Goal: Transaction & Acquisition: Purchase product/service

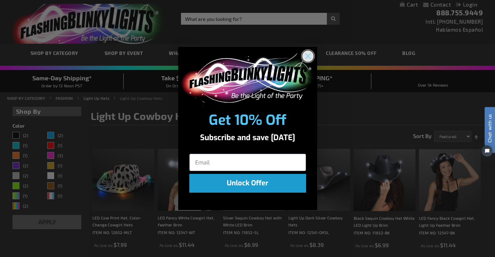
click at [308, 52] on circle "Close dialog" at bounding box center [307, 55] width 11 height 11
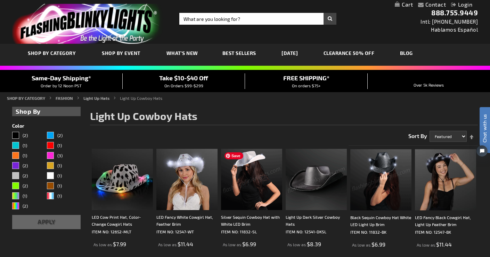
click at [246, 182] on img at bounding box center [251, 179] width 61 height 61
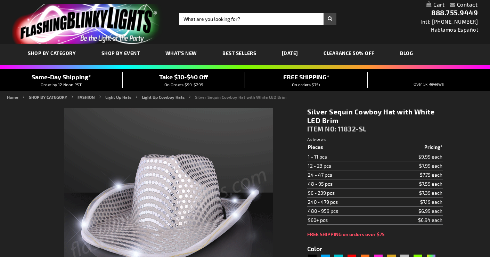
type input "5644"
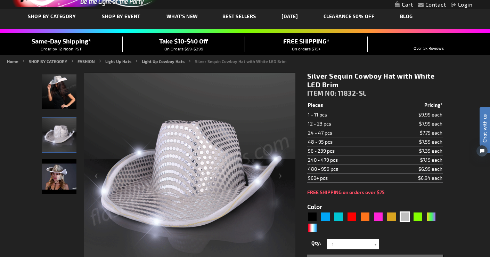
scroll to position [38, 0]
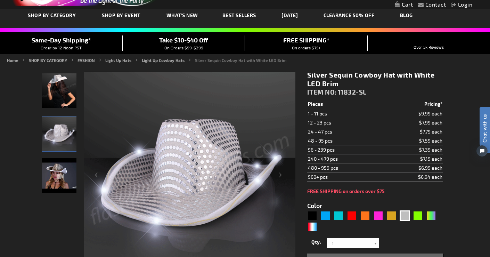
drag, startPoint x: 314, startPoint y: 132, endPoint x: 439, endPoint y: 131, distance: 125.1
click at [439, 131] on tr "24 - 47 pcs $7.79 each" at bounding box center [375, 131] width 136 height 9
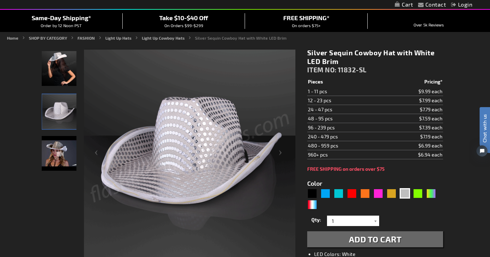
scroll to position [134, 0]
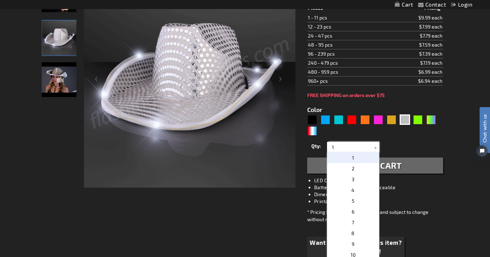
click at [358, 147] on input "1" at bounding box center [354, 147] width 50 height 10
click at [357, 197] on p "48" at bounding box center [353, 200] width 52 height 11
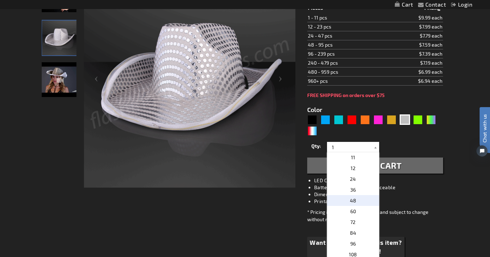
type input "48"
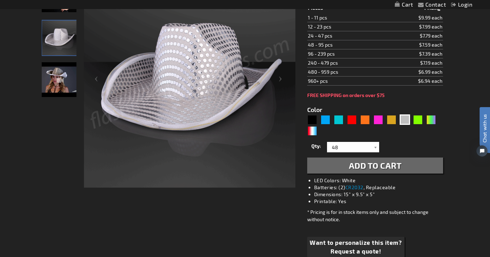
click at [368, 164] on span "Add to Cart" at bounding box center [375, 165] width 53 height 10
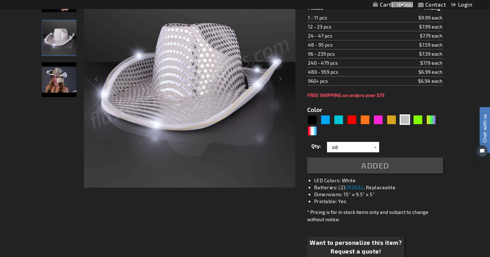
scroll to position [150, 0]
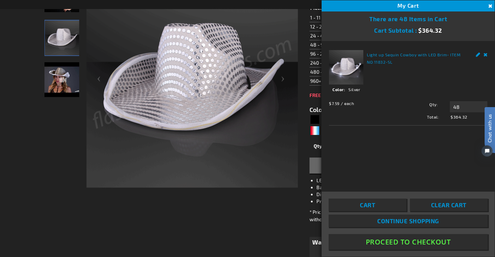
click at [420, 240] on button "Proceed To Checkout" at bounding box center [408, 242] width 159 height 16
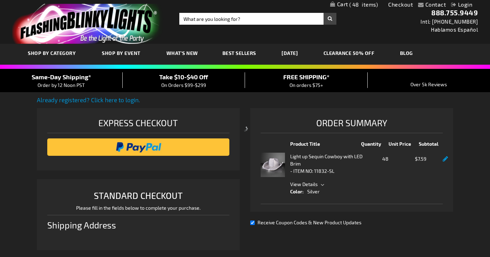
select select "US"
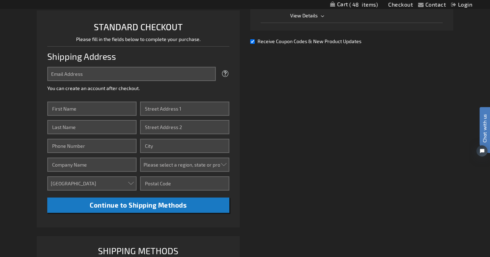
scroll to position [157, 0]
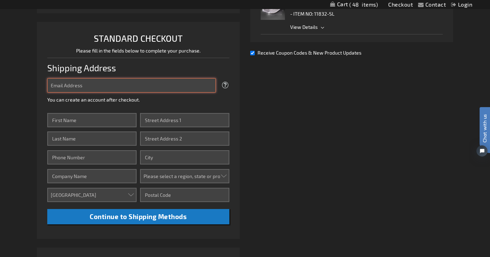
click at [92, 84] on input "Email Address" at bounding box center [131, 85] width 169 height 14
type input "[EMAIL_ADDRESS][DOMAIN_NAME]"
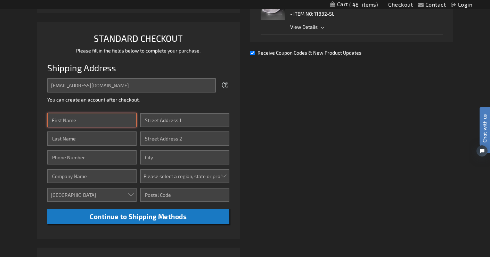
click at [87, 120] on input "First Name" at bounding box center [91, 120] width 89 height 14
type input "[DEMOGRAPHIC_DATA]"
type input "Yassin"
type input "4803153737"
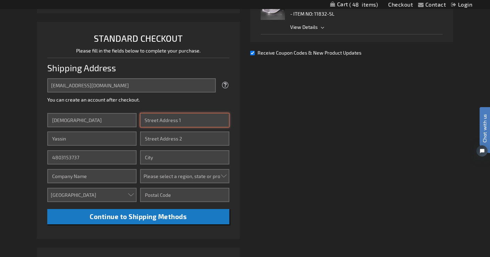
type input "[STREET_ADDRESS]"
type input "Burlingame"
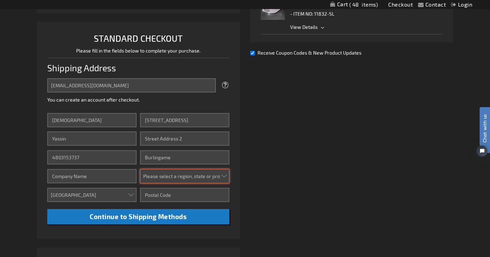
select select "12"
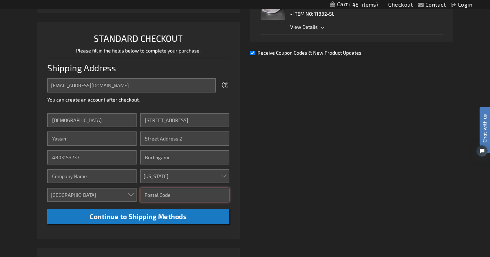
type input "94010"
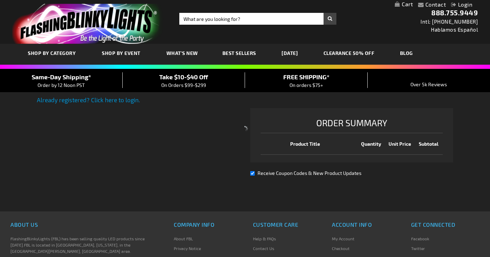
scroll to position [157, 0]
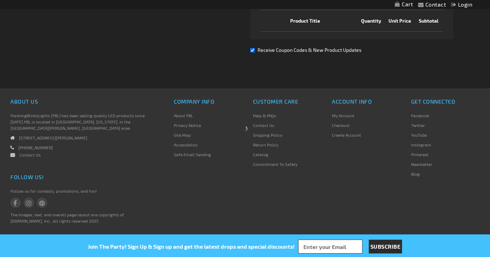
select select "US"
select select "12"
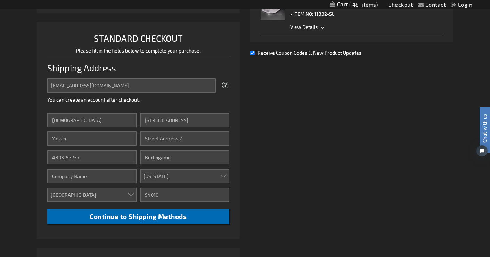
scroll to position [0, 0]
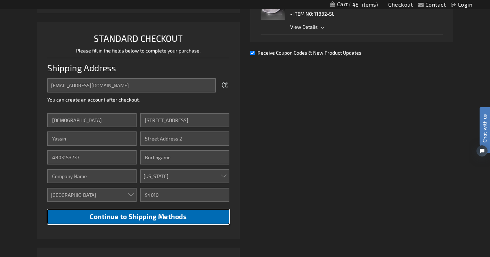
click at [175, 220] on span "Continue to Shipping Methods" at bounding box center [138, 216] width 97 height 8
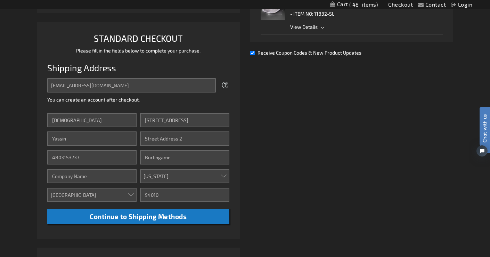
click at [141, 224] on li "STANDARD CHECKOUT Please fill in the fields below to complete your purchase. Sh…" at bounding box center [138, 130] width 203 height 217
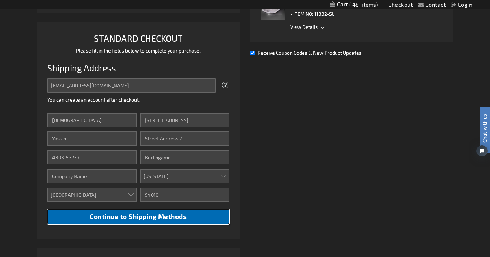
click at [142, 217] on span "Continue to Shipping Methods" at bounding box center [138, 216] width 97 height 8
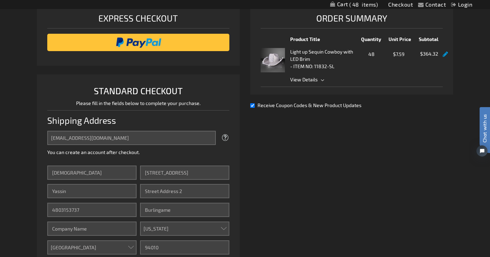
scroll to position [106, 0]
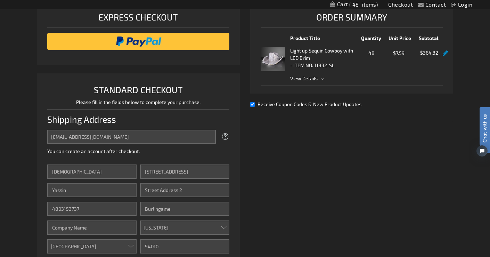
click at [261, 100] on div "Receive Coupon Codes & New Product Updates" at bounding box center [351, 103] width 203 height 7
click at [261, 102] on span "Receive Coupon Codes & New Product Updates" at bounding box center [309, 104] width 104 height 6
click at [255, 102] on input "Receive Coupon Codes & New Product Updates" at bounding box center [252, 104] width 5 height 5
checkbox input "false"
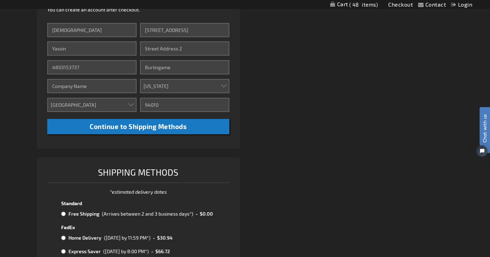
scroll to position [358, 0]
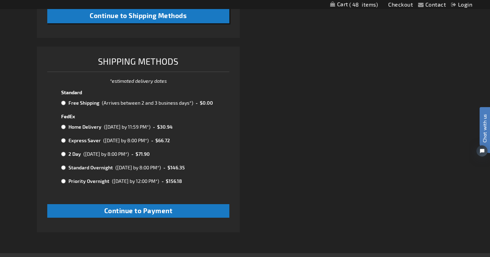
click at [160, 103] on div "(Arrives between 2 and 3 business days*)" at bounding box center [147, 102] width 91 height 7
radio input "true"
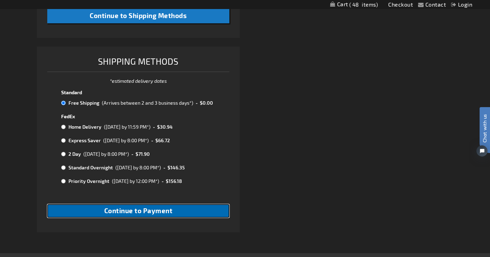
click at [150, 214] on span "Continue to Payment" at bounding box center [138, 210] width 68 height 8
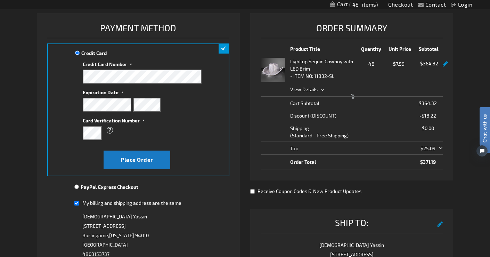
scroll to position [111, 0]
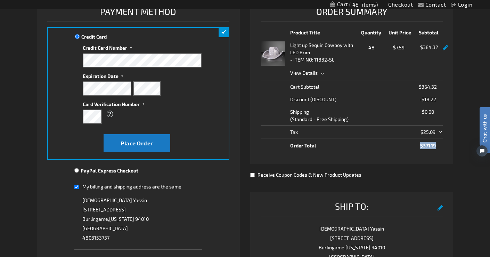
drag, startPoint x: 420, startPoint y: 146, endPoint x: 437, endPoint y: 144, distance: 17.5
click at [437, 144] on span "$371.19" at bounding box center [427, 145] width 27 height 7
copy span "$371.19"
